Goal: Manage account settings

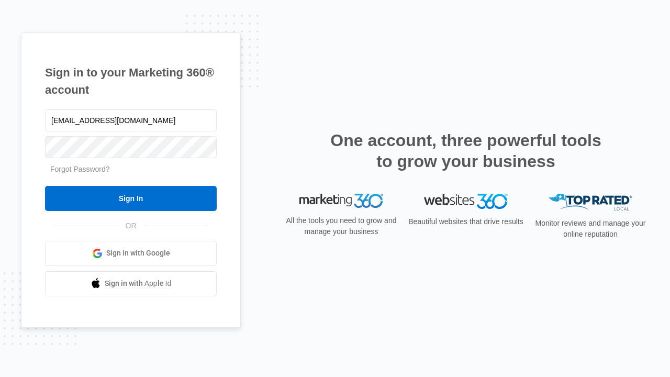
type input "[EMAIL_ADDRESS][DOMAIN_NAME]"
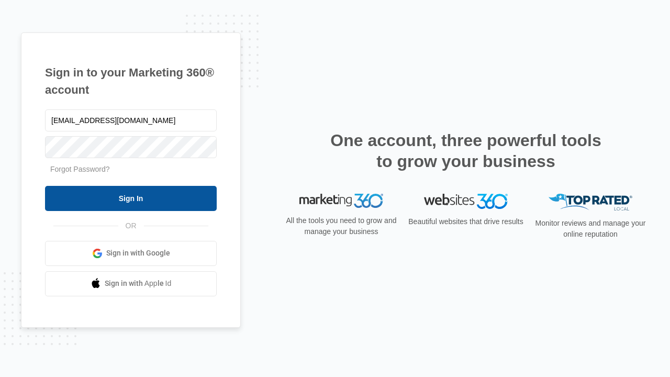
click at [131, 198] on input "Sign In" at bounding box center [131, 198] width 172 height 25
